Goal: Transaction & Acquisition: Book appointment/travel/reservation

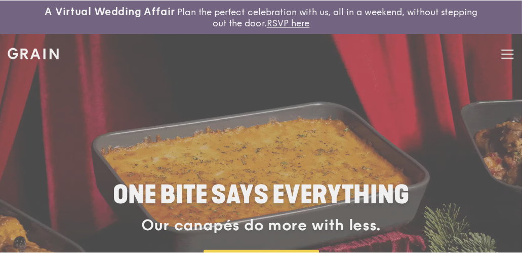
scroll to position [10, 0]
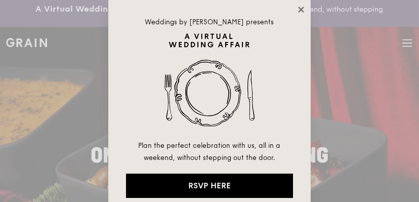
click at [302, 12] on icon at bounding box center [301, 9] width 9 height 9
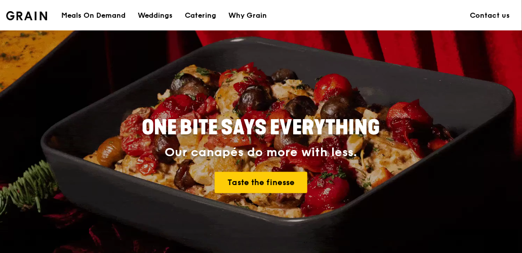
scroll to position [126, 0]
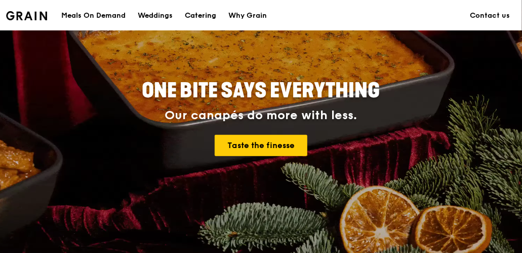
click at [205, 16] on div "Catering" at bounding box center [200, 16] width 31 height 30
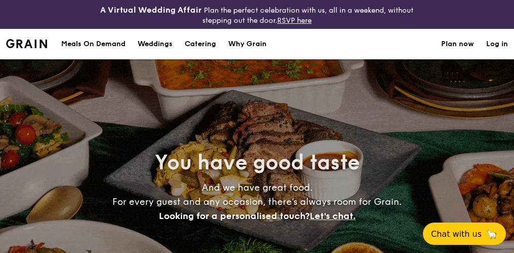
select select
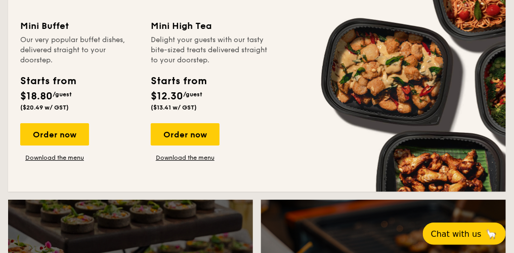
scroll to position [696, 0]
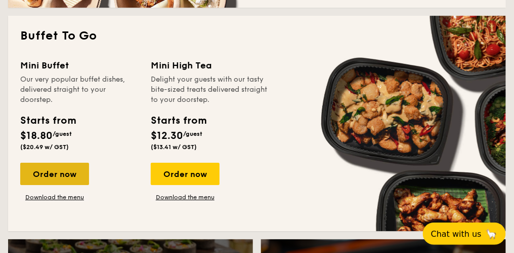
click at [65, 173] on div "Order now" at bounding box center [54, 173] width 69 height 22
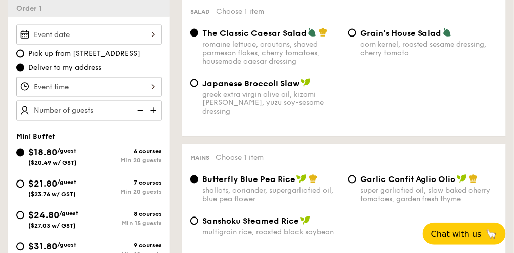
scroll to position [443, 0]
